Goal: Transaction & Acquisition: Purchase product/service

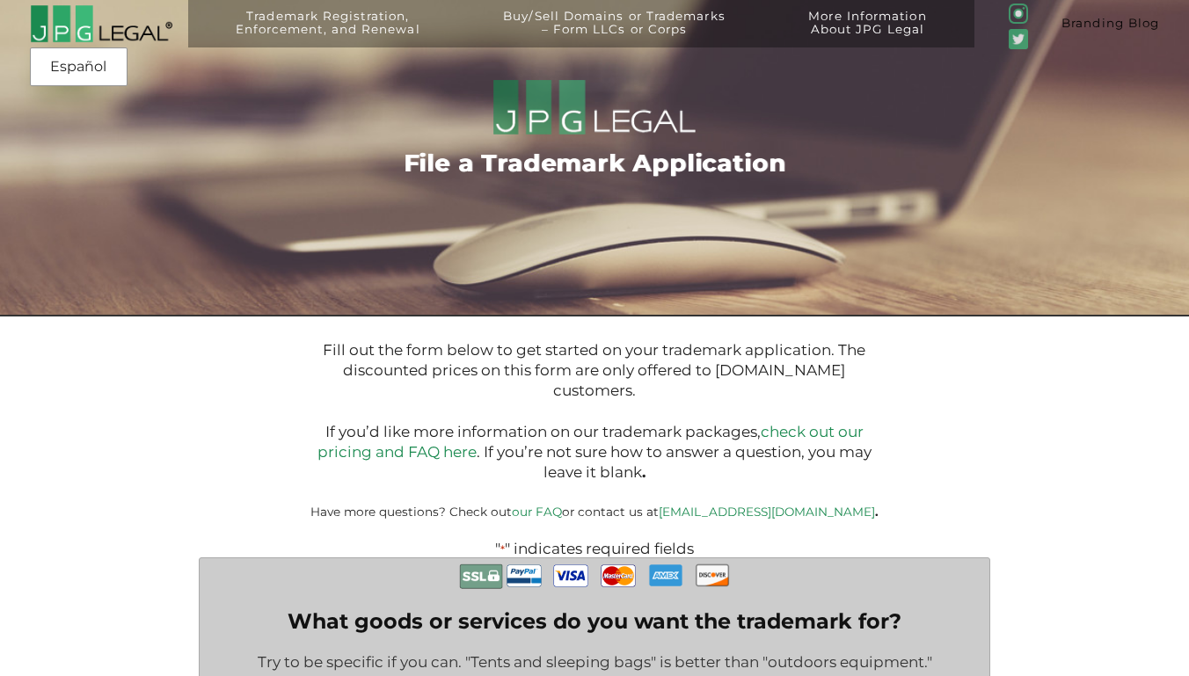
click at [1101, 38] on link "Branding Blog" at bounding box center [1109, 23] width 157 height 47
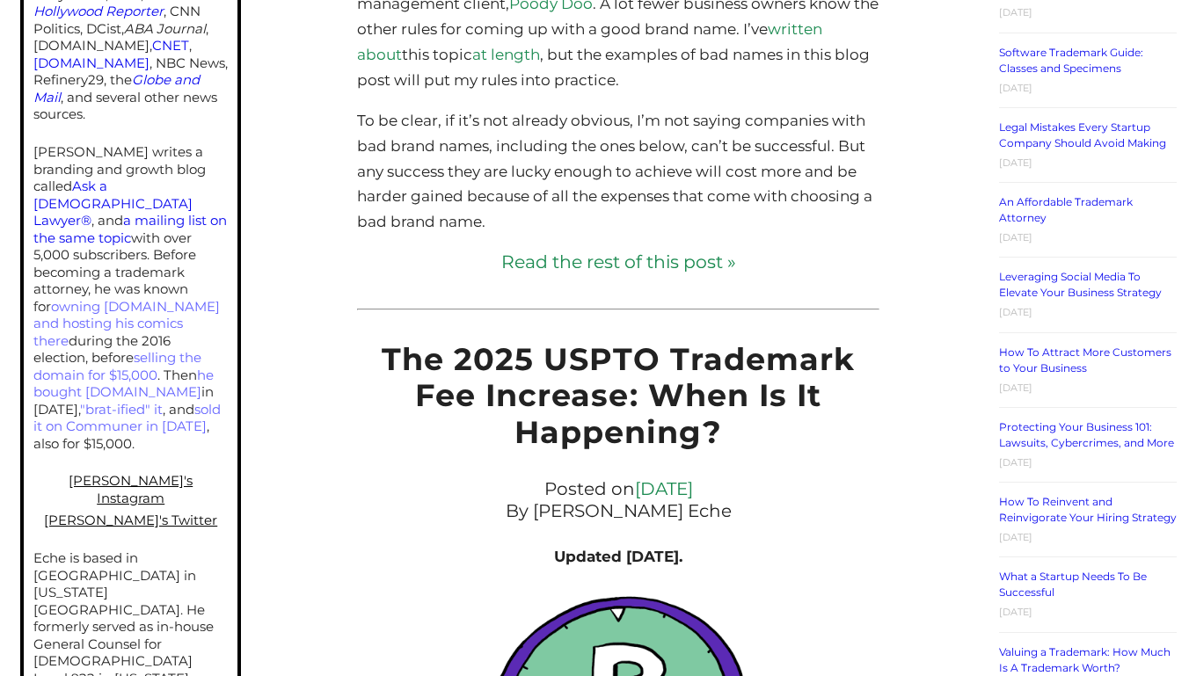
scroll to position [1048, 0]
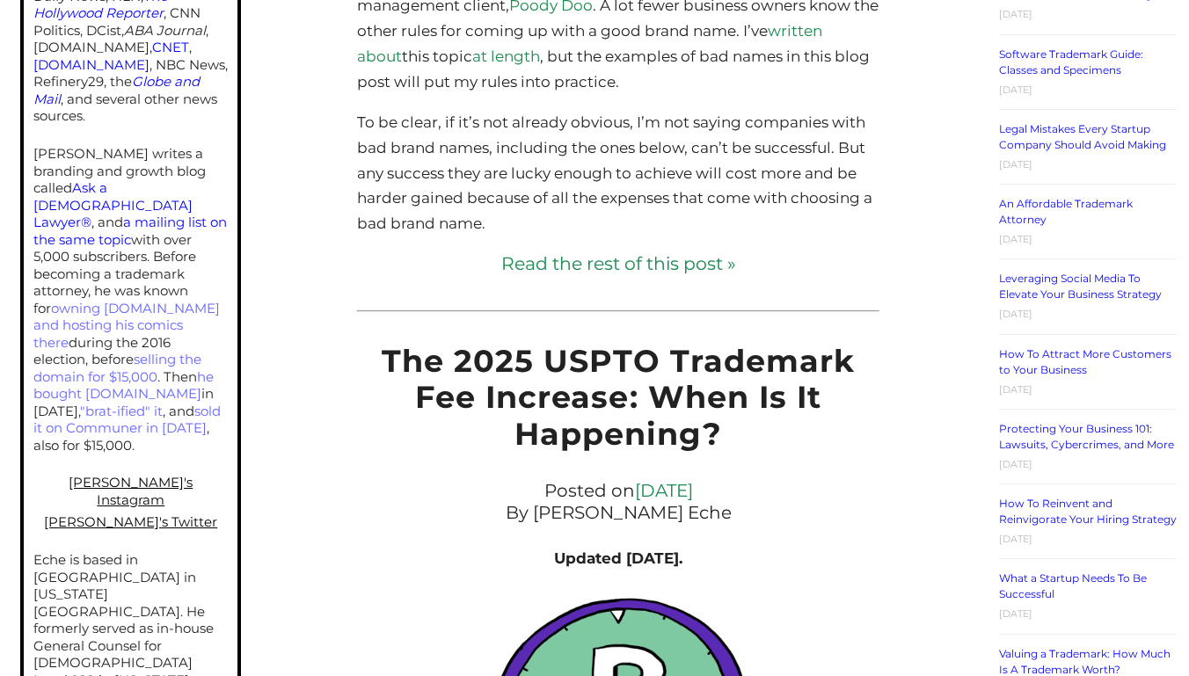
click at [534, 256] on link "Read the rest of this post »" at bounding box center [618, 263] width 523 height 25
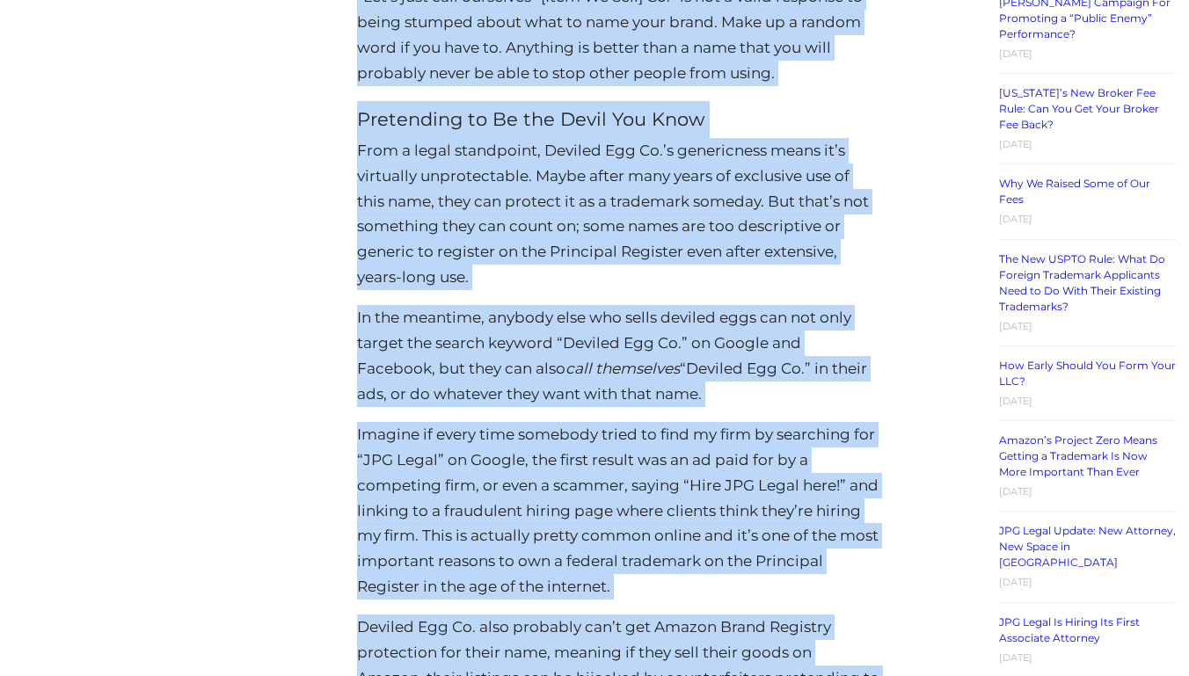
scroll to position [2511, 0]
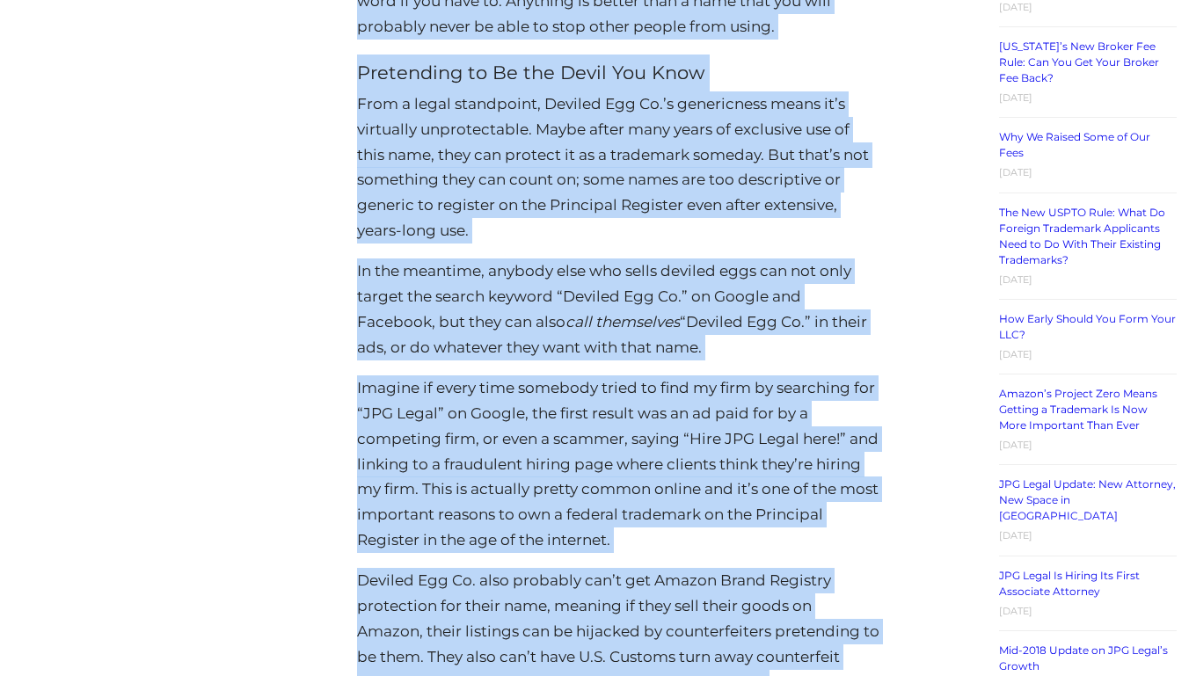
drag, startPoint x: 354, startPoint y: 206, endPoint x: 738, endPoint y: 663, distance: 597.1
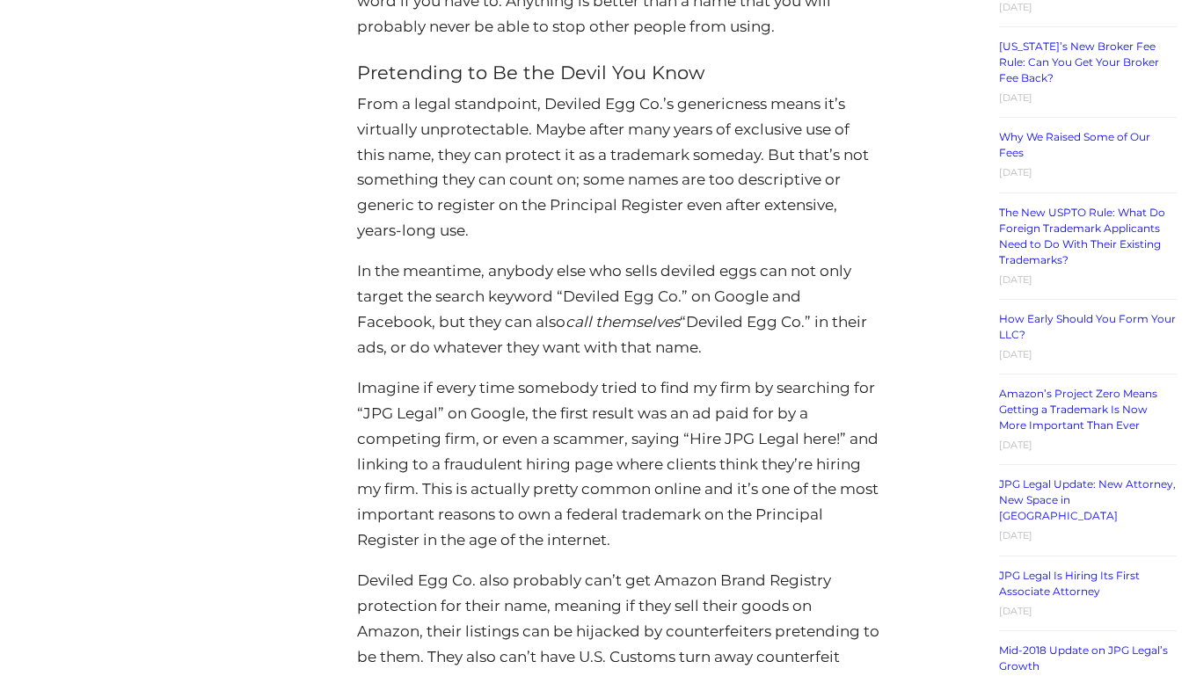
click at [360, 425] on p "Imagine if every time somebody tried to find my firm by searching for “JPG Lega…" at bounding box center [618, 464] width 523 height 178
drag, startPoint x: 367, startPoint y: 465, endPoint x: 329, endPoint y: 480, distance: 40.6
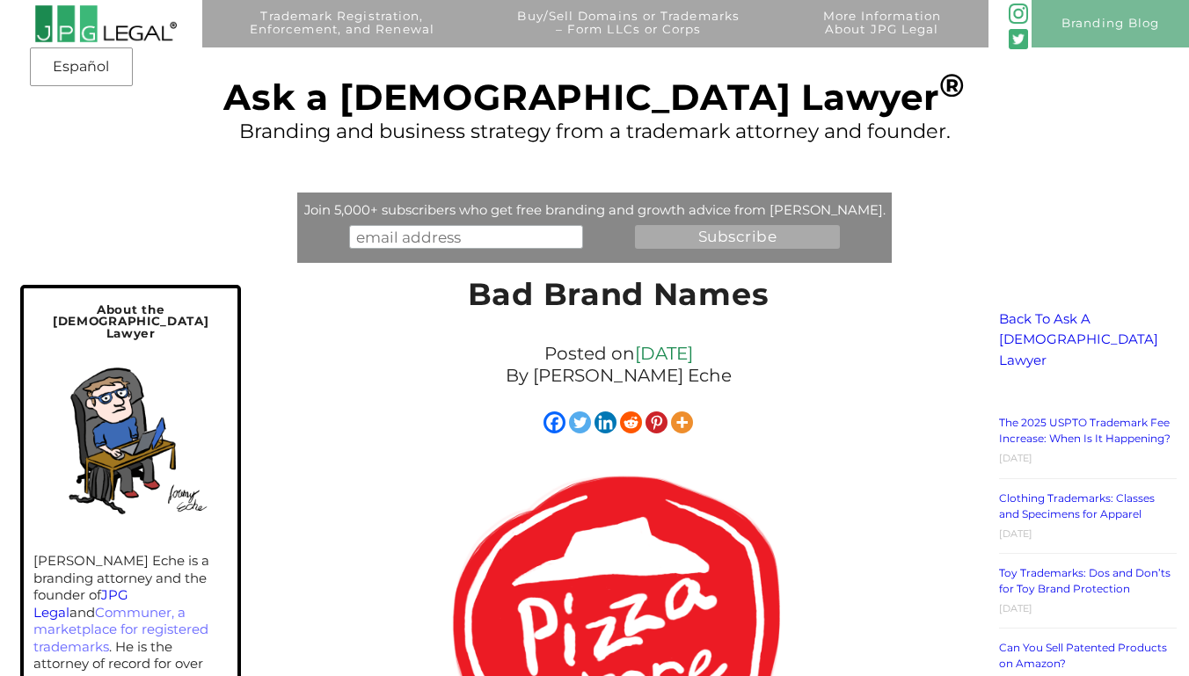
scroll to position [0, 0]
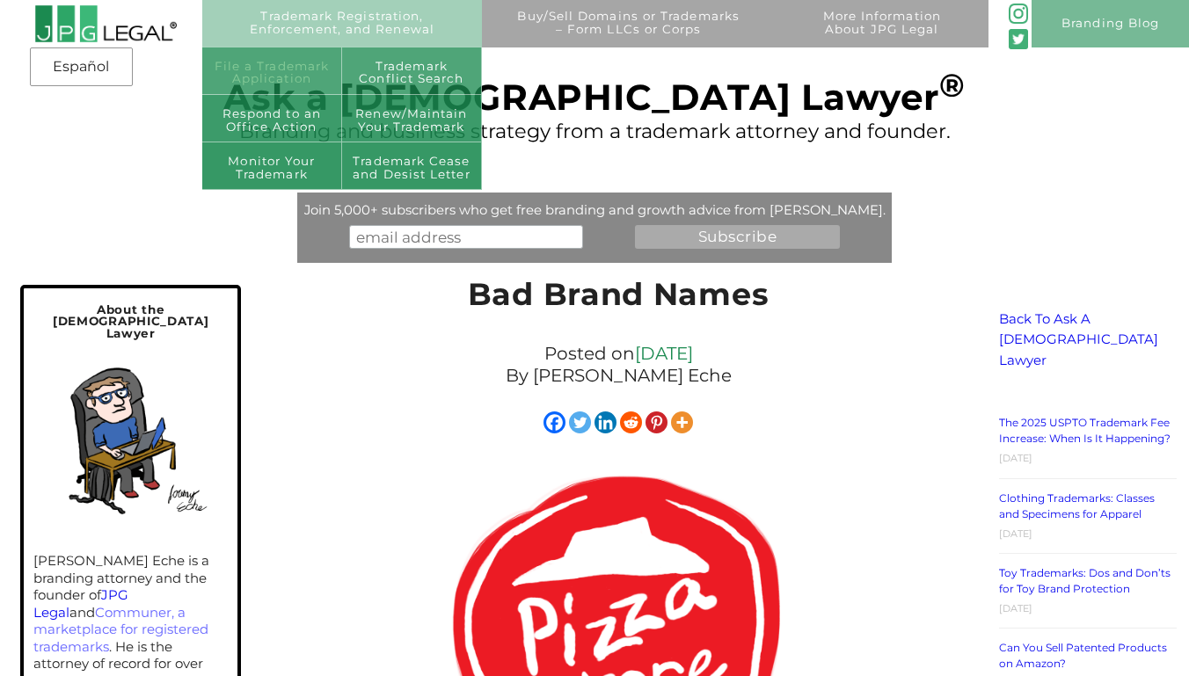
click at [311, 76] on link "File a Trademark Application" at bounding box center [272, 70] width 140 height 47
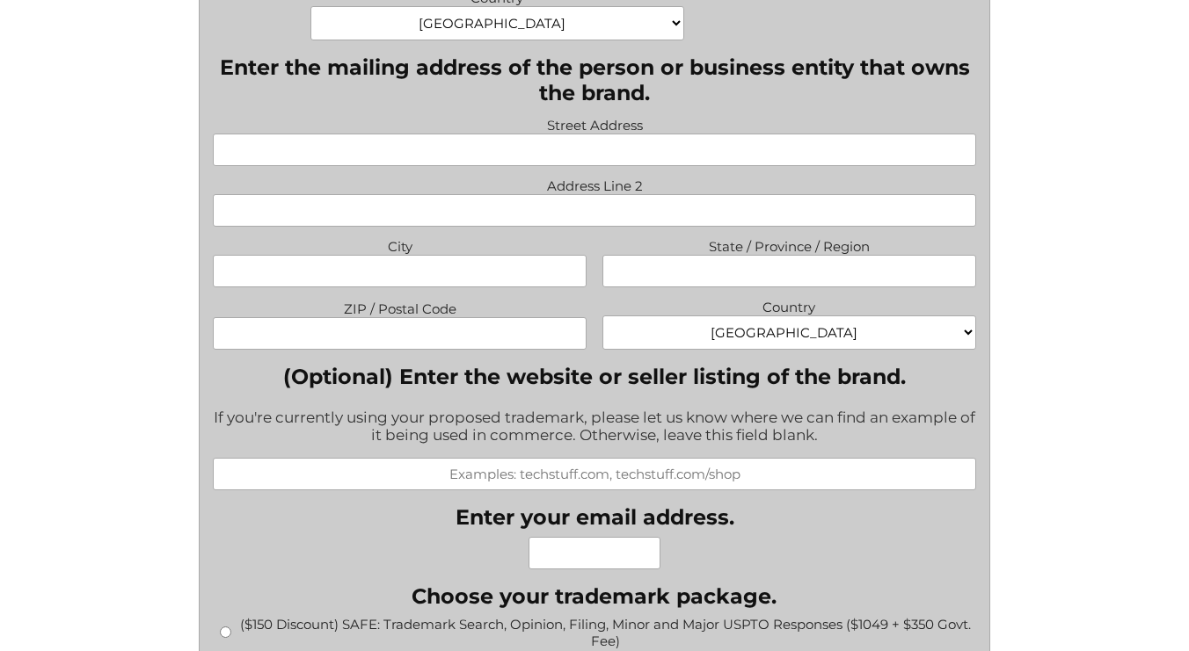
scroll to position [1289, 0]
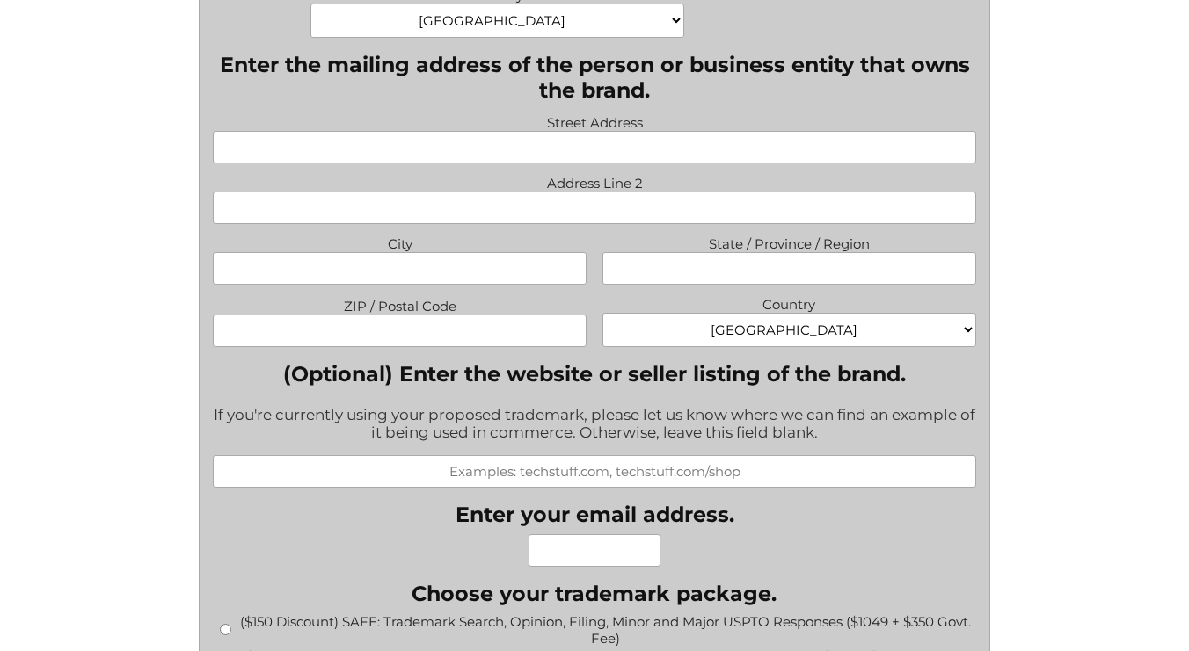
click at [406, 395] on div "If you're currently using your proposed trademark, please let us know where we …" at bounding box center [594, 425] width 763 height 61
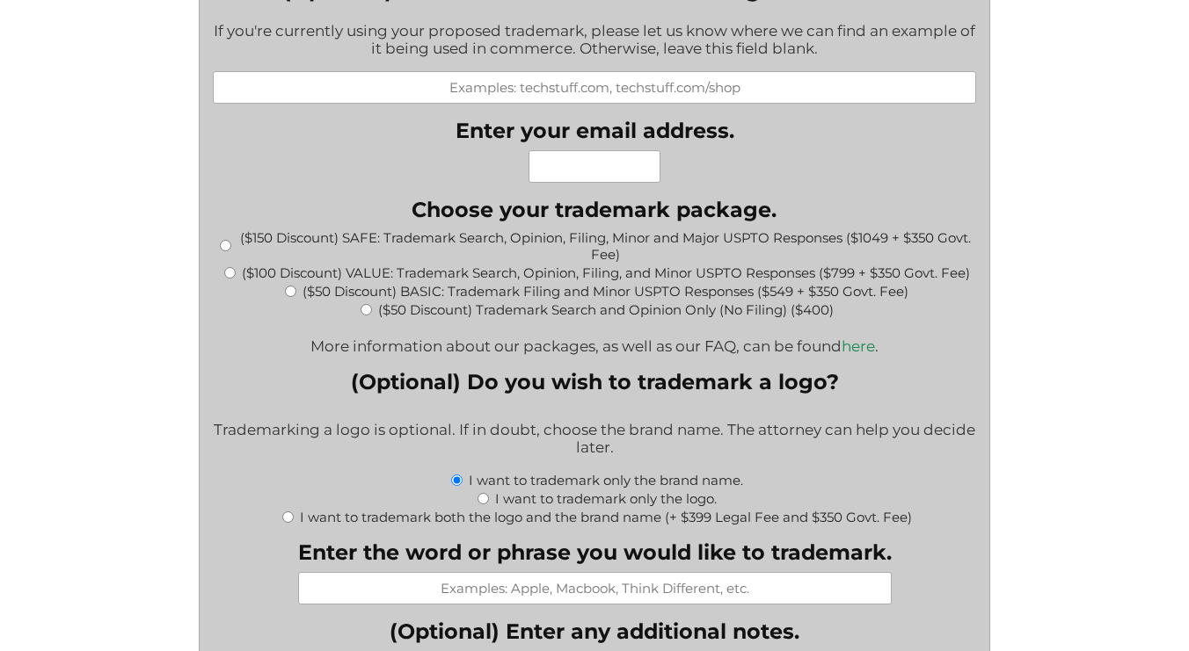
scroll to position [1666, 0]
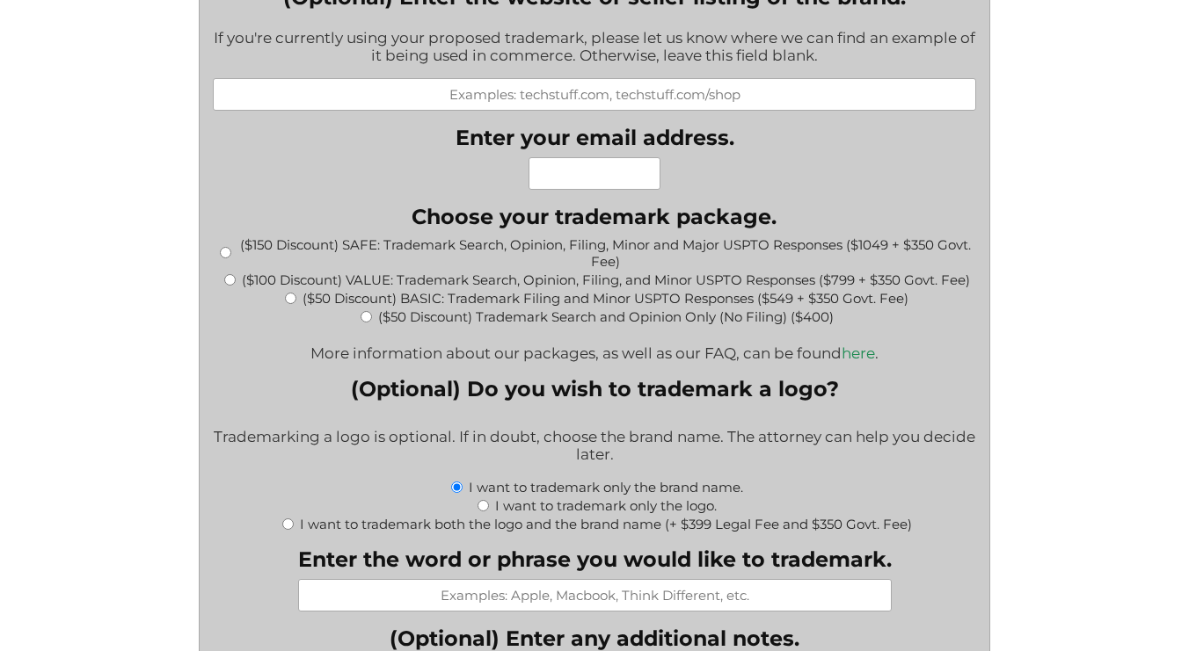
click at [221, 247] on input "($150 Discount) SAFE: Trademark Search, Opinion, Filing, Minor and Major USPTO …" at bounding box center [225, 252] width 11 height 11
radio input "true"
type input "$1,399.00"
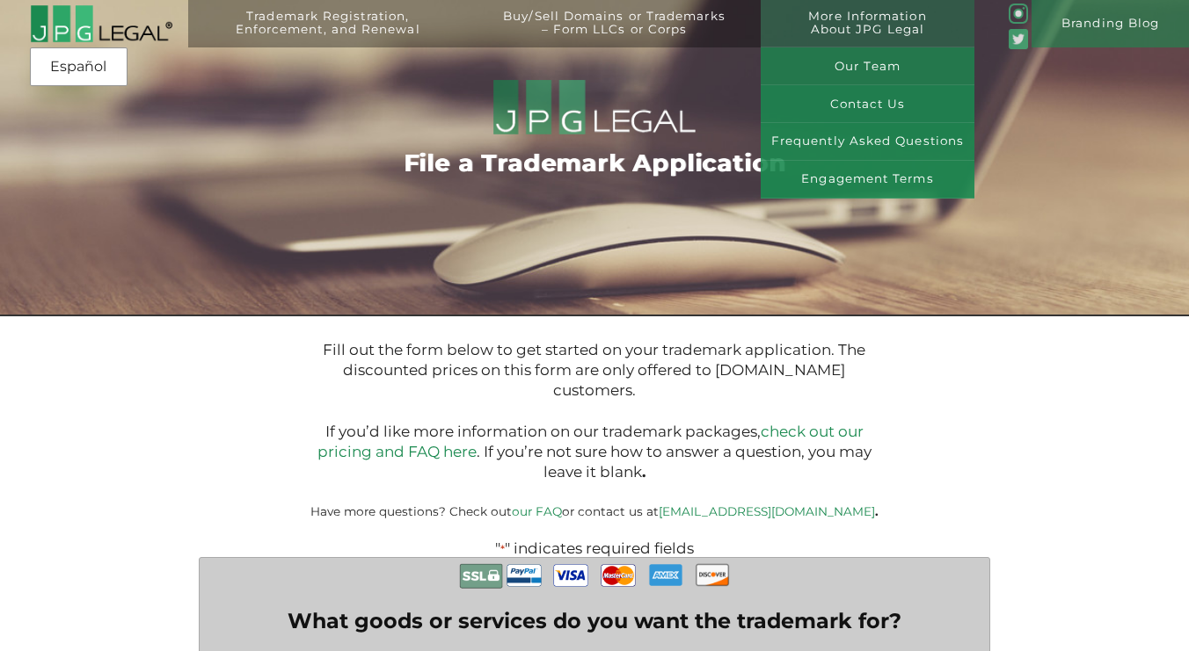
scroll to position [0, 0]
